Goal: Information Seeking & Learning: Learn about a topic

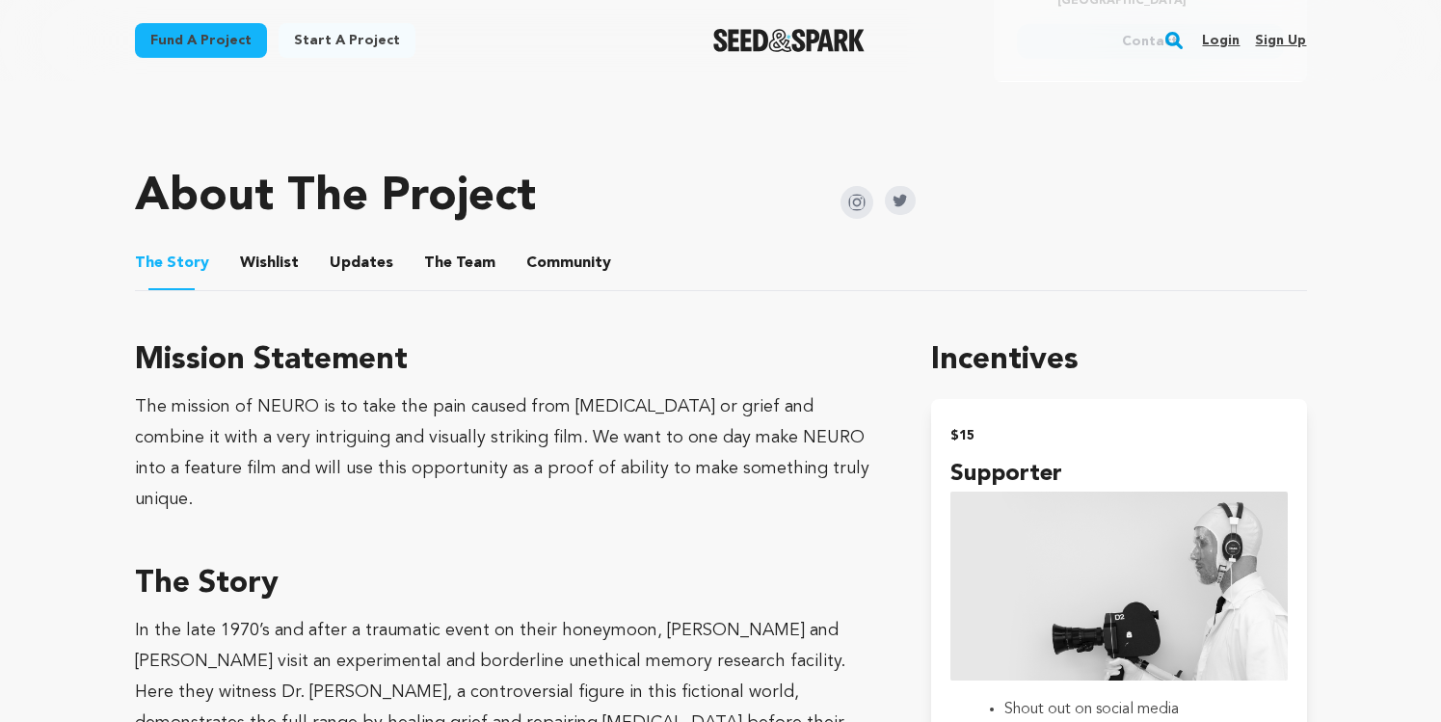
scroll to position [860, 0]
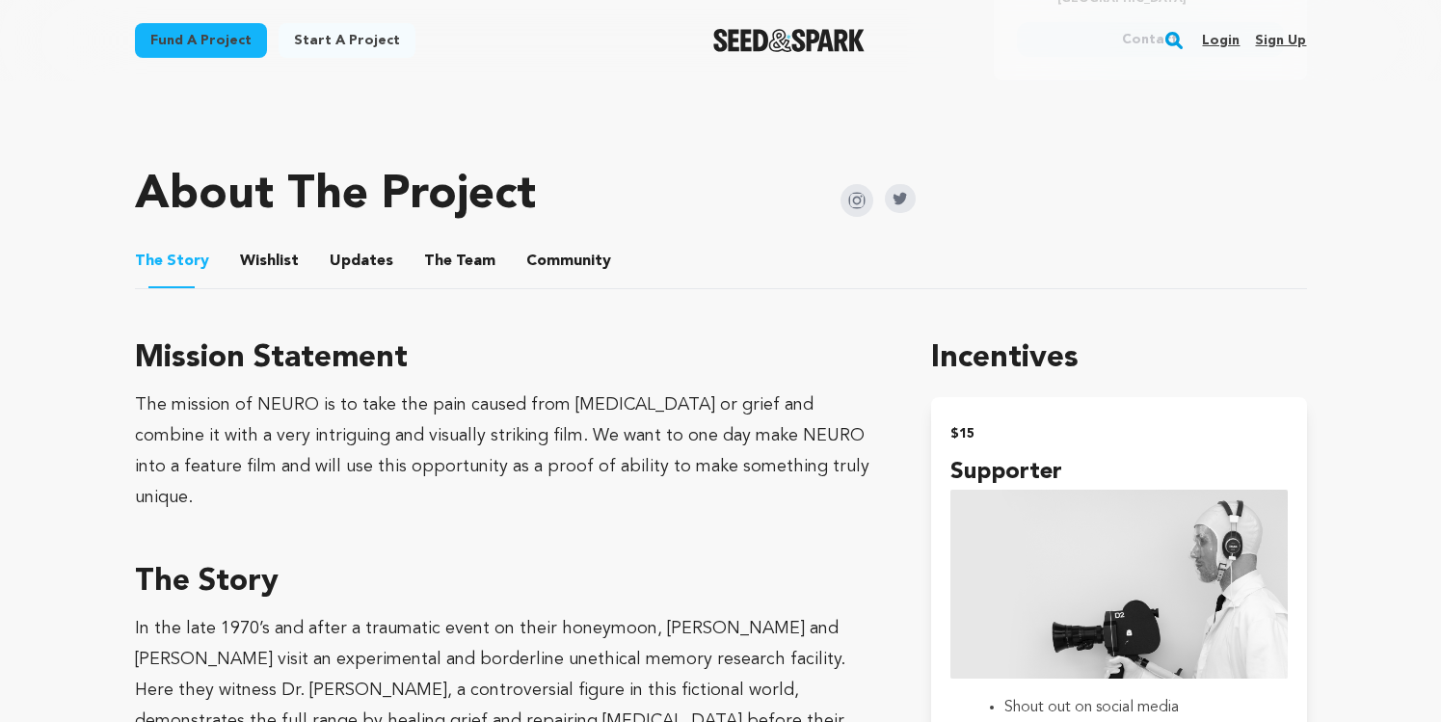
click at [263, 246] on button "Wishlist" at bounding box center [269, 265] width 46 height 46
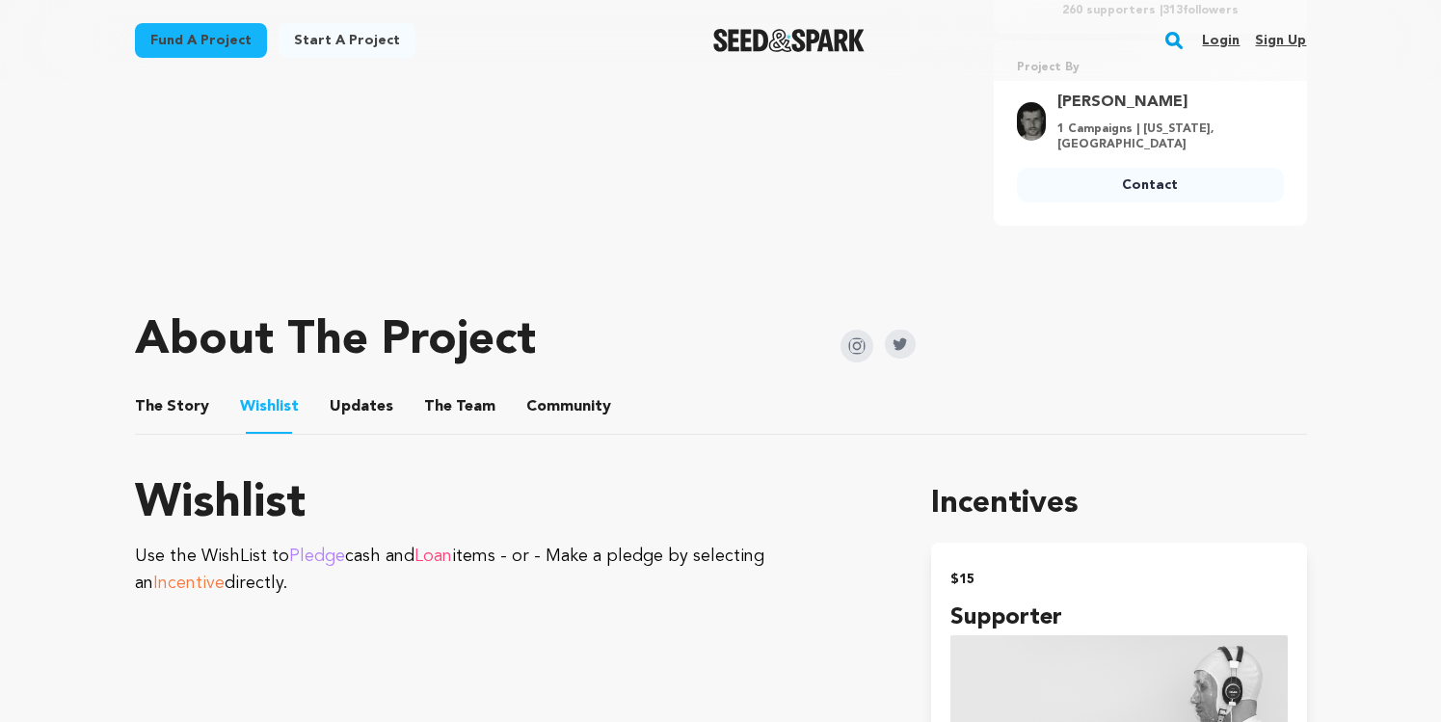
scroll to position [741, 0]
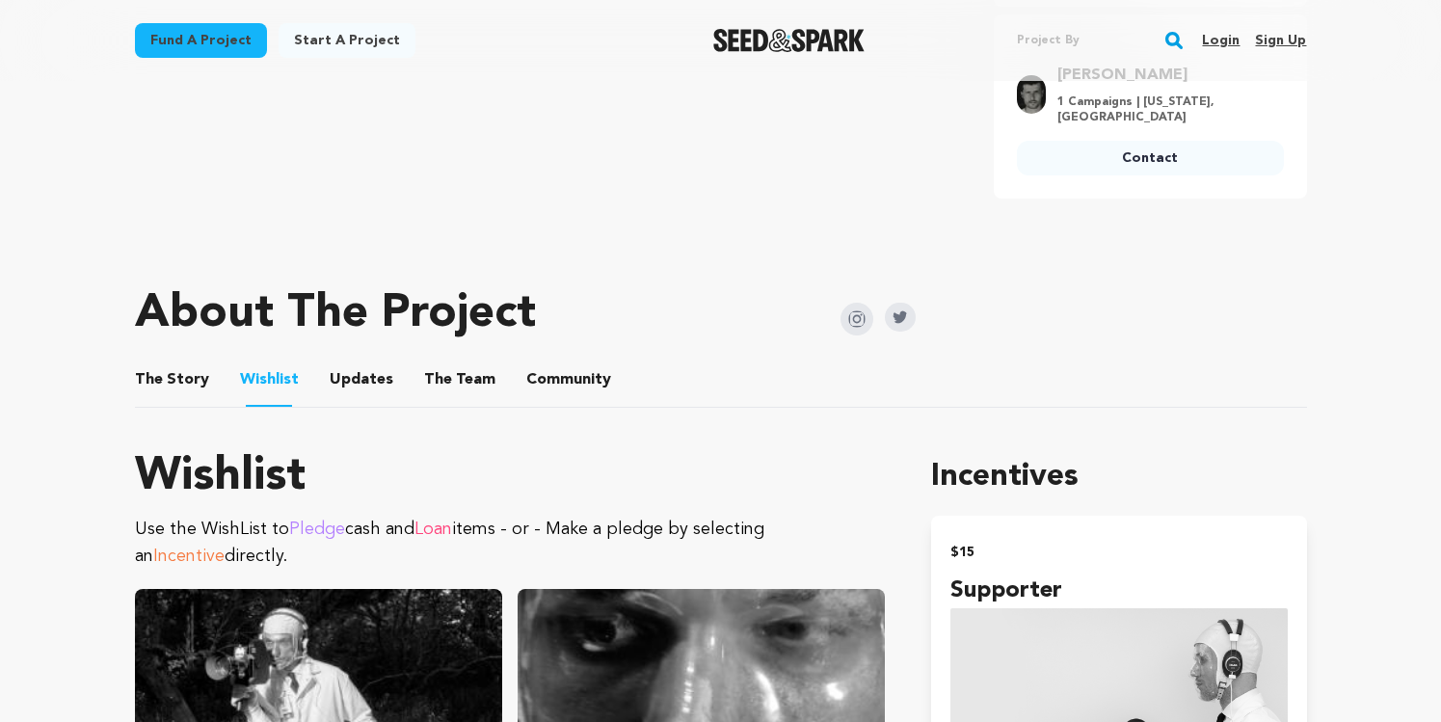
click at [225, 547] on span "Incentive" at bounding box center [188, 555] width 71 height 17
click at [812, 522] on p "Use the WishList to Pledge cash and Loan items - or - Make a pledge by selectin…" at bounding box center [510, 543] width 751 height 54
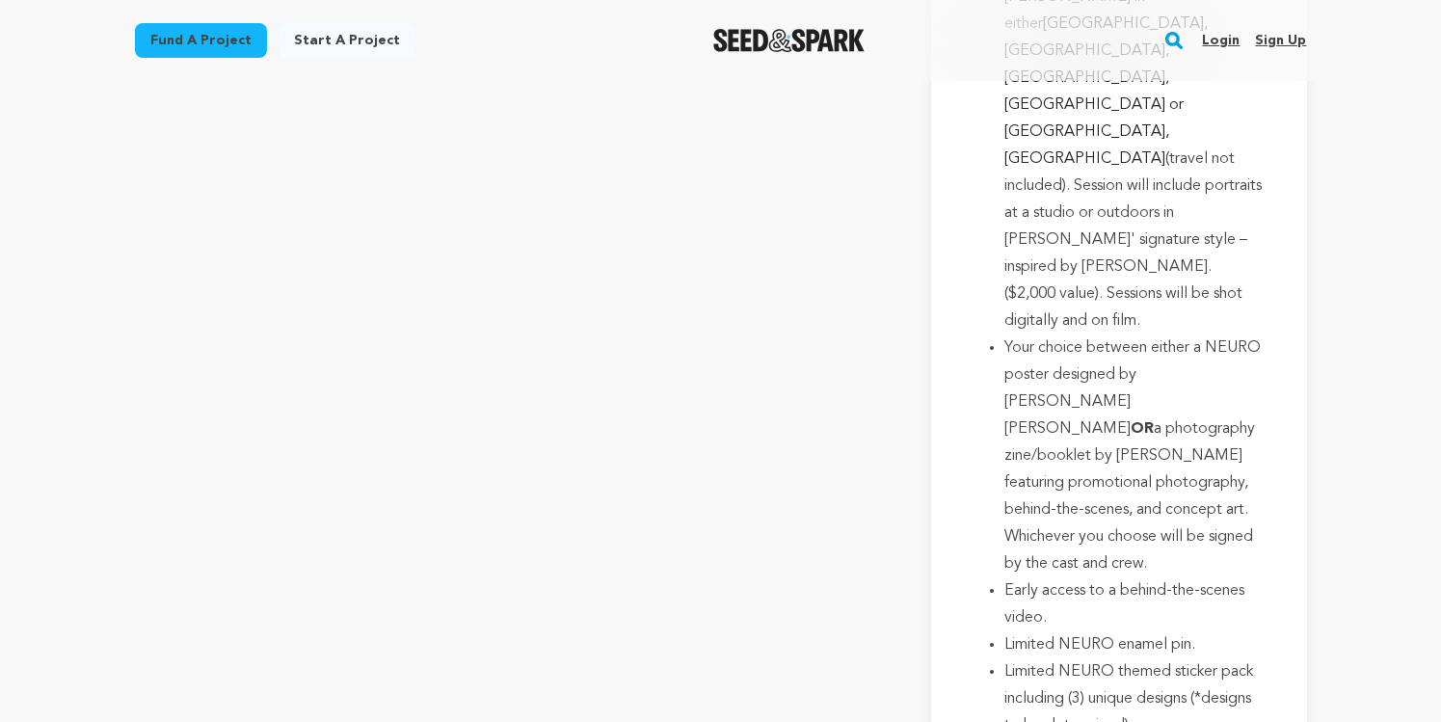
scroll to position [12954, 0]
drag, startPoint x: 874, startPoint y: 162, endPoint x: 785, endPoint y: 161, distance: 89.6
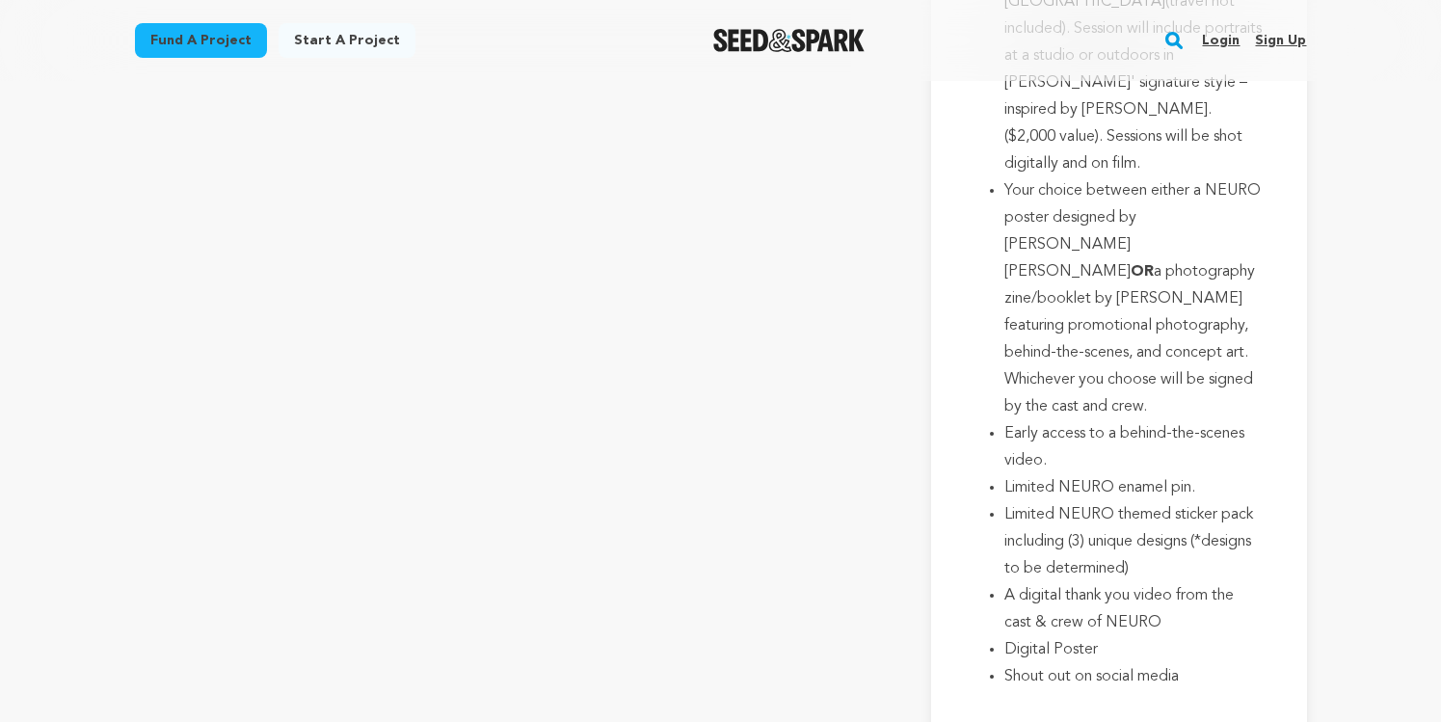
scroll to position [13109, 0]
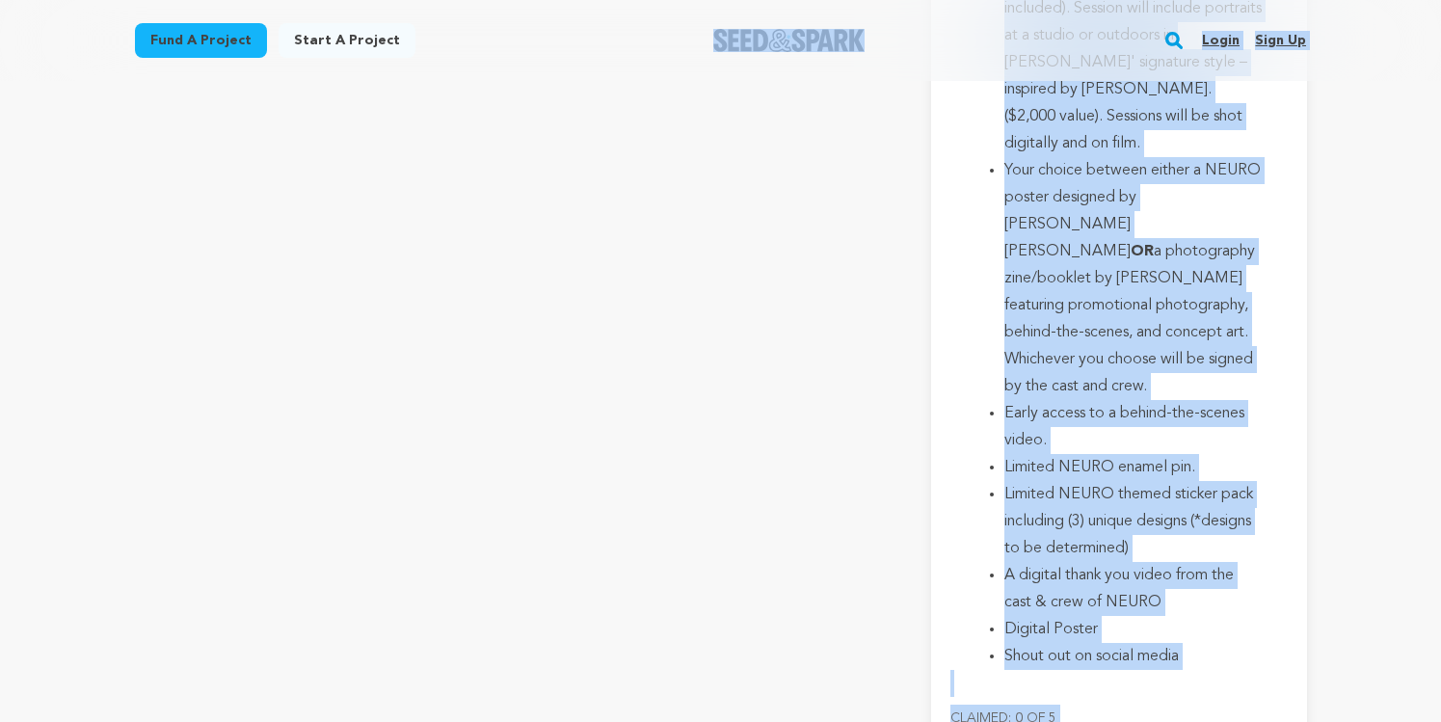
scroll to position [13156, 0]
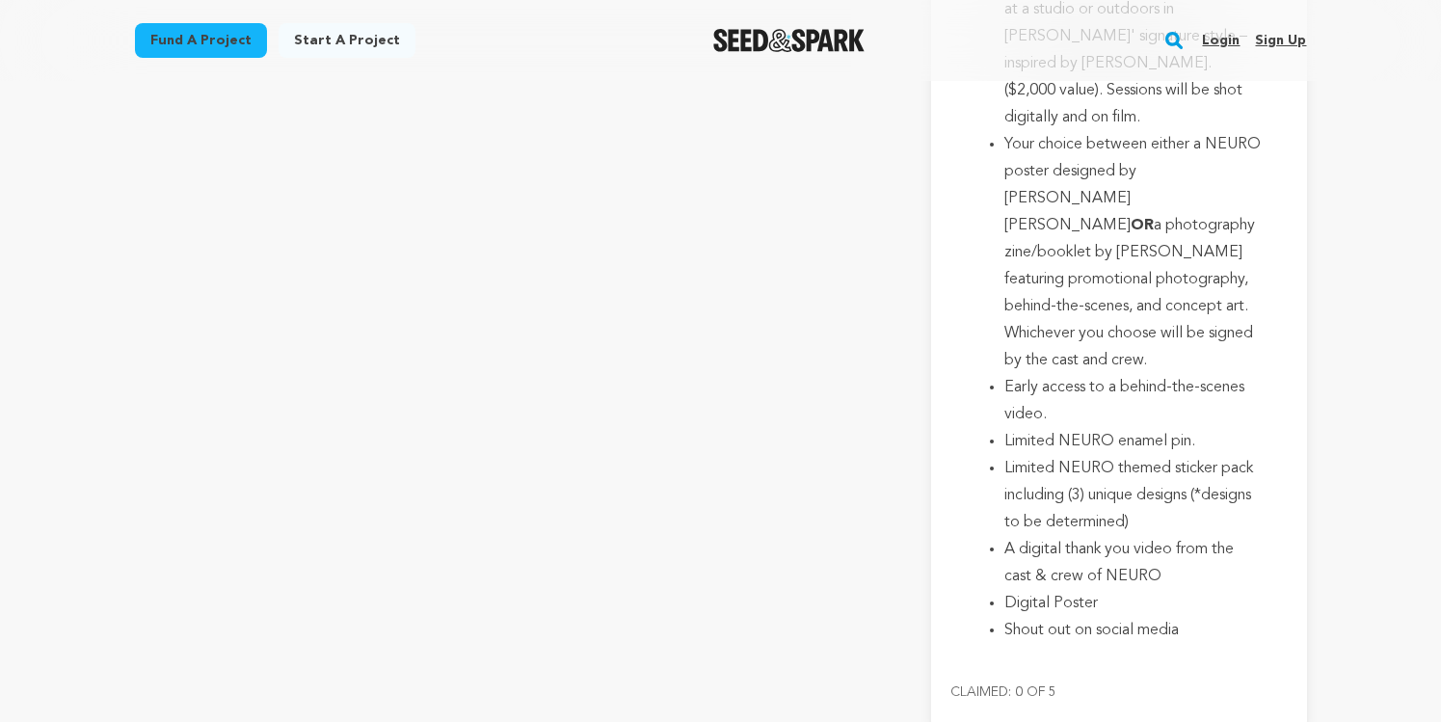
drag, startPoint x: 882, startPoint y: 232, endPoint x: 850, endPoint y: 178, distance: 62.6
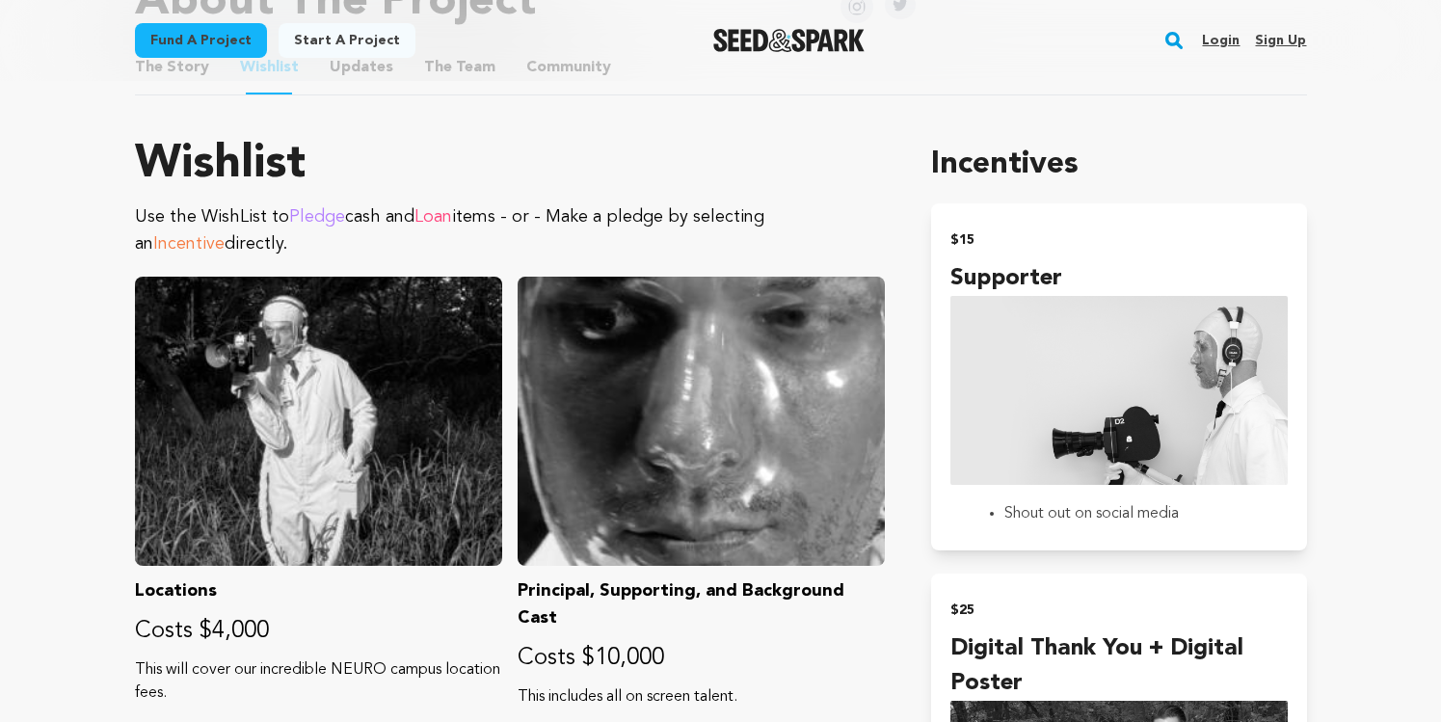
scroll to position [814, 0]
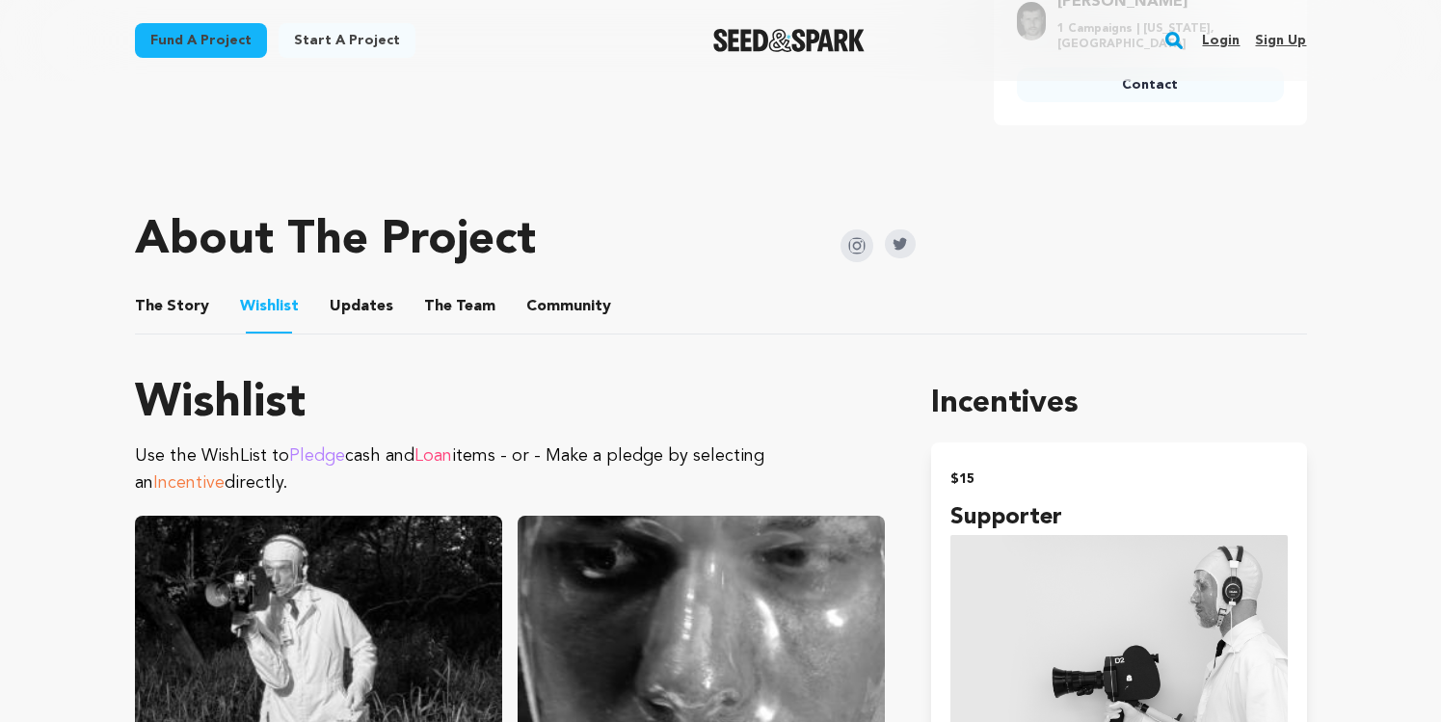
click at [441, 293] on button "The Team" at bounding box center [460, 310] width 46 height 46
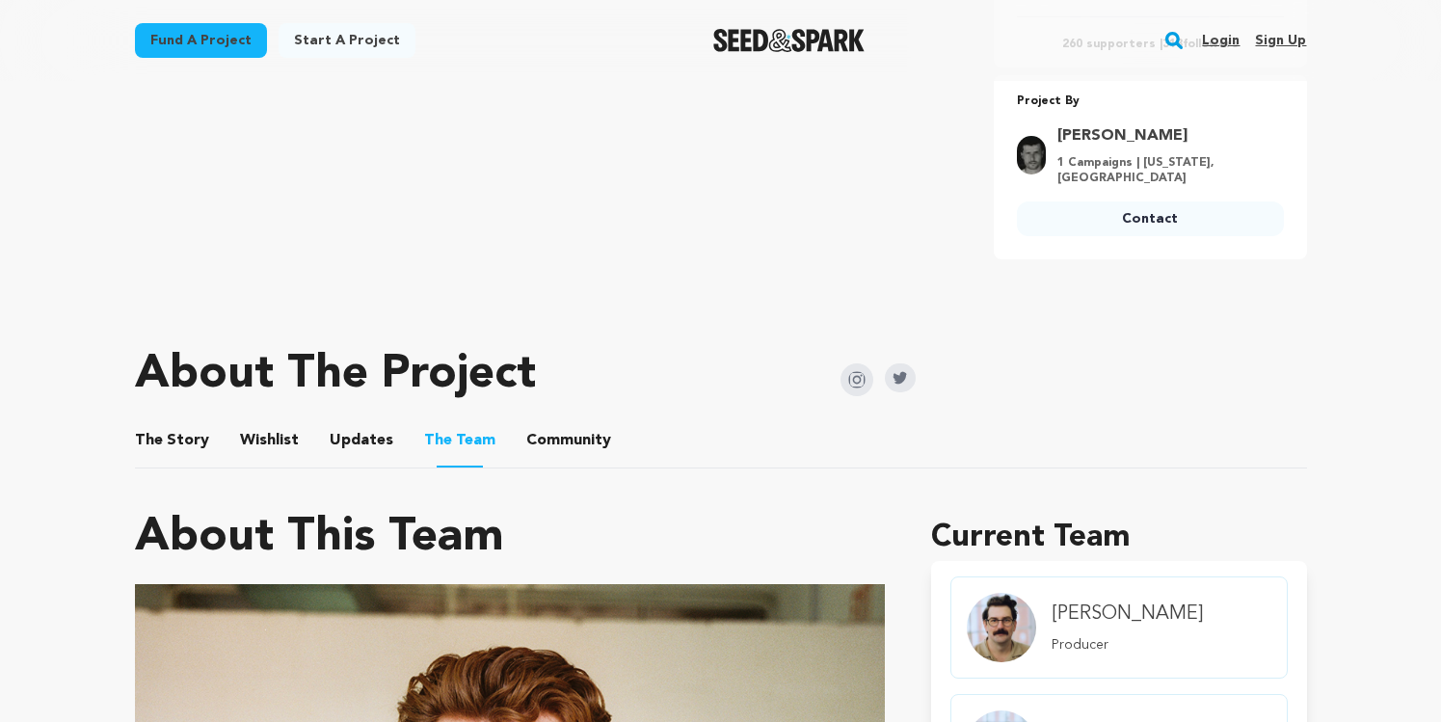
scroll to position [749, 0]
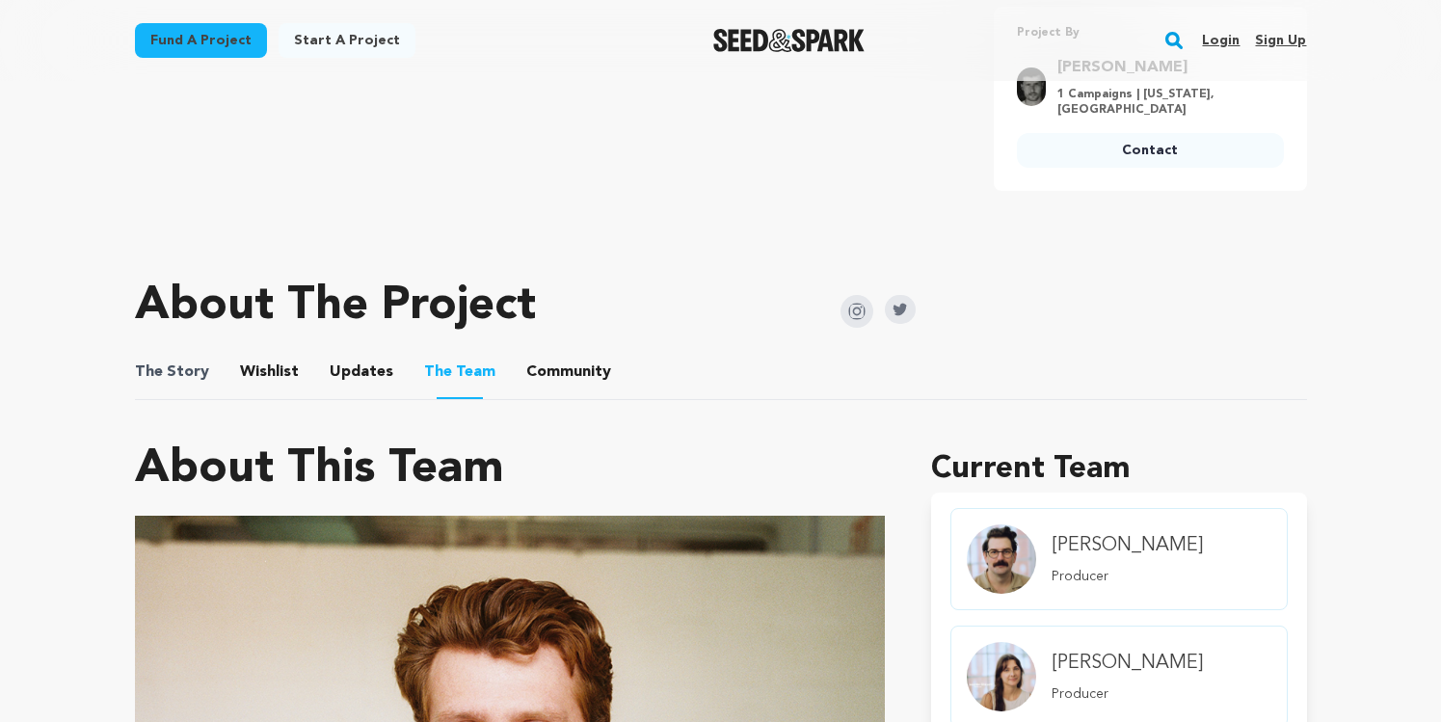
click at [137, 360] on span "The" at bounding box center [149, 371] width 28 height 23
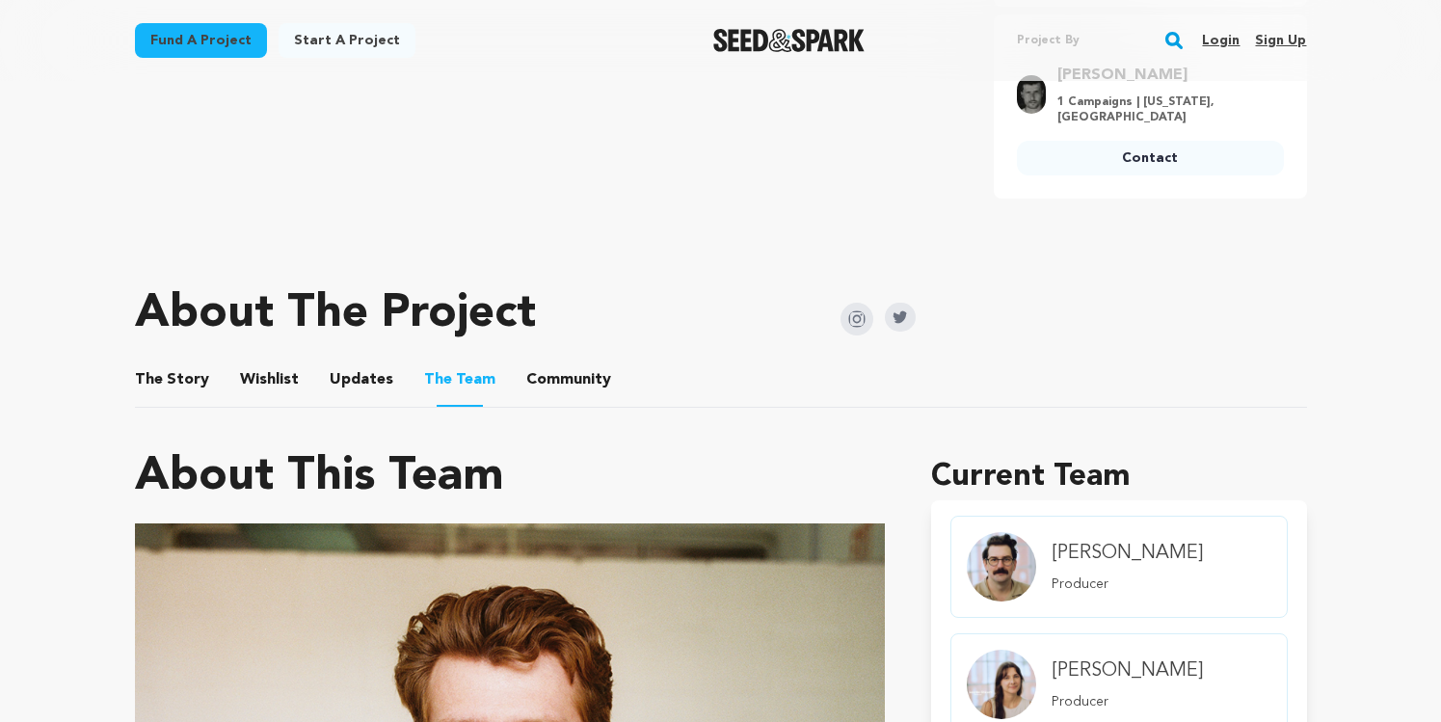
click at [168, 360] on button "The Story" at bounding box center [171, 383] width 46 height 46
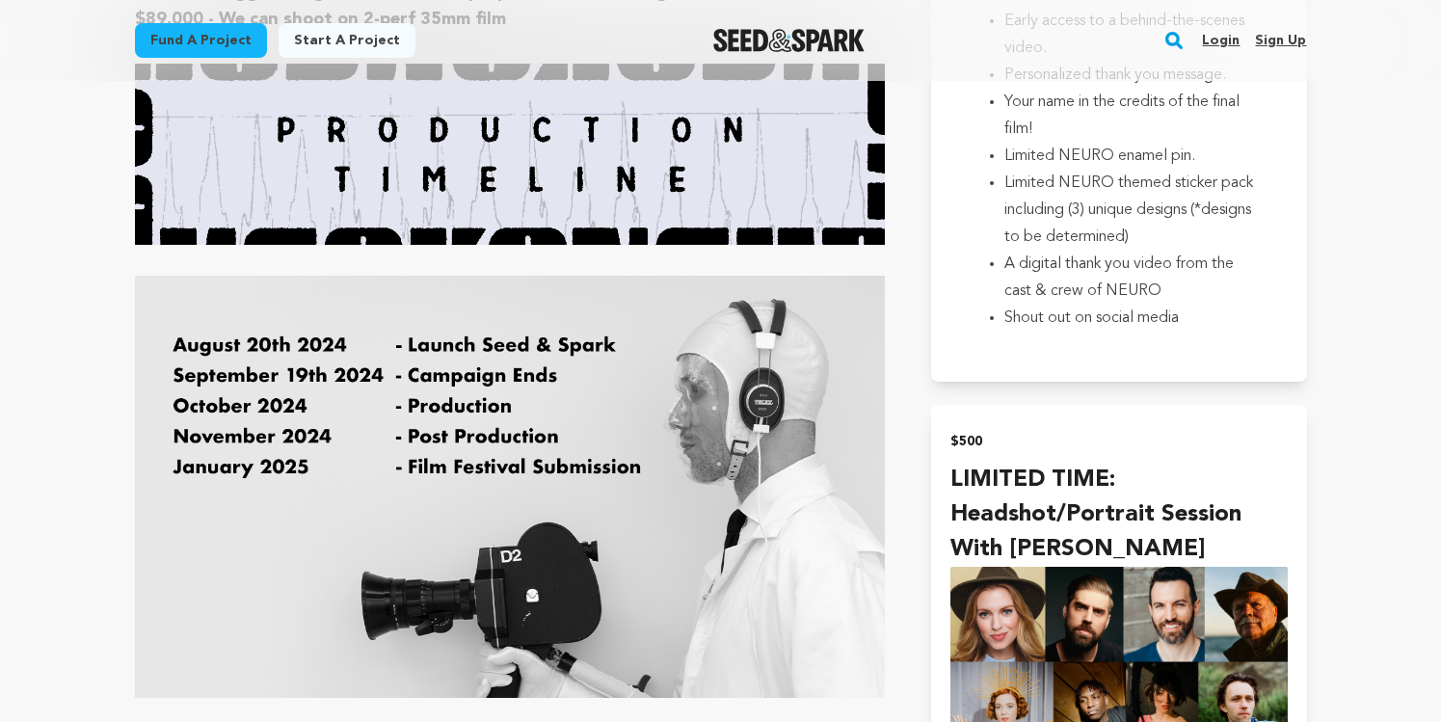
scroll to position [5860, 0]
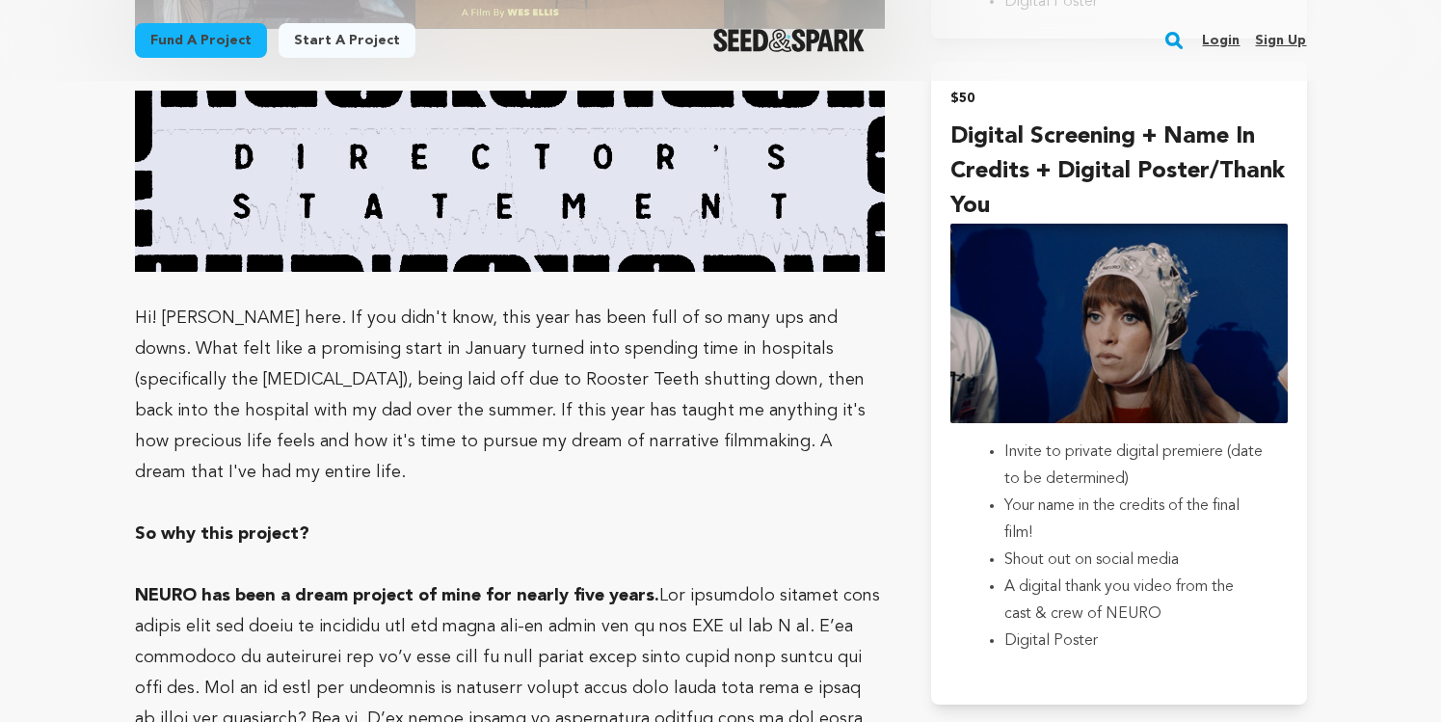
scroll to position [2099, 0]
